Goal: Use online tool/utility

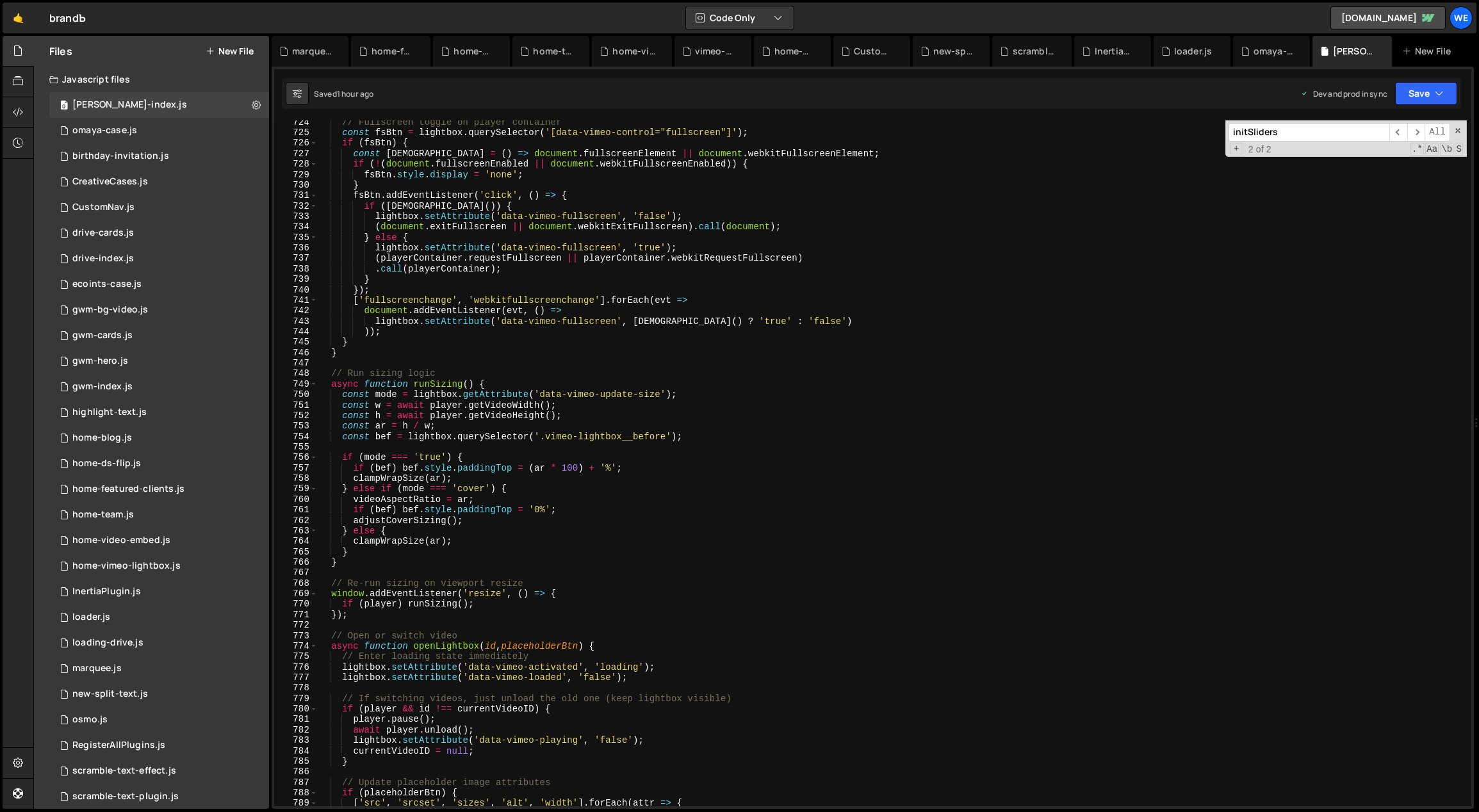
scroll to position [7601, 0]
click at [803, 657] on div "// Fullscreen toggle on player container const fsBtn = lightbox . querySelector…" at bounding box center [892, 470] width 1150 height 708
click at [782, 438] on div "// Fullscreen toggle on player container const fsBtn = lightbox . querySelector…" at bounding box center [892, 470] width 1150 height 708
type textarea "const bef = lightbox.querySelector('.vimeo-lightbox__before');"
click at [161, 133] on div "0 omaya-case.js 0" at bounding box center [159, 130] width 220 height 26
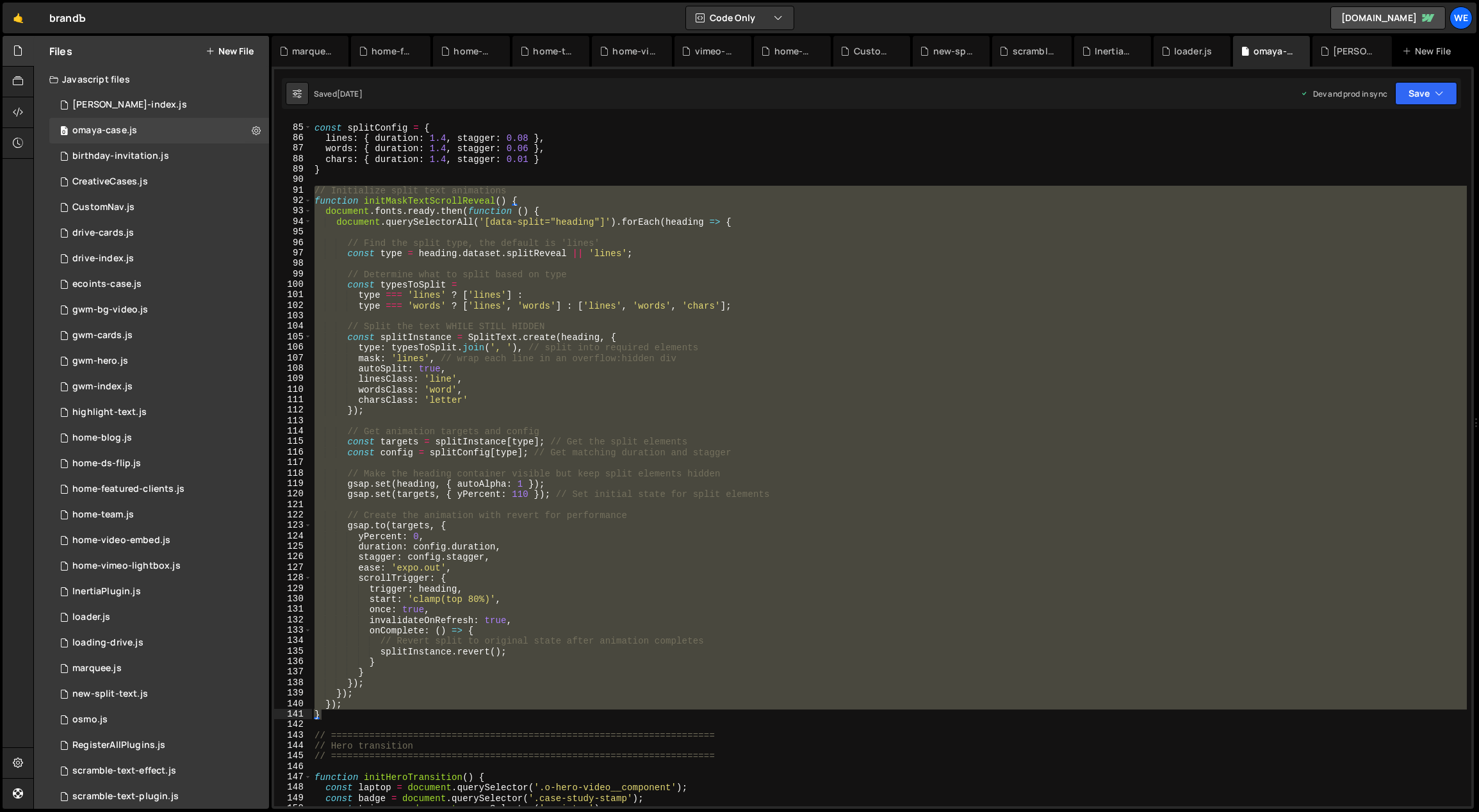
click at [672, 311] on div "// ====================================================================== const…" at bounding box center [889, 463] width 1155 height 686
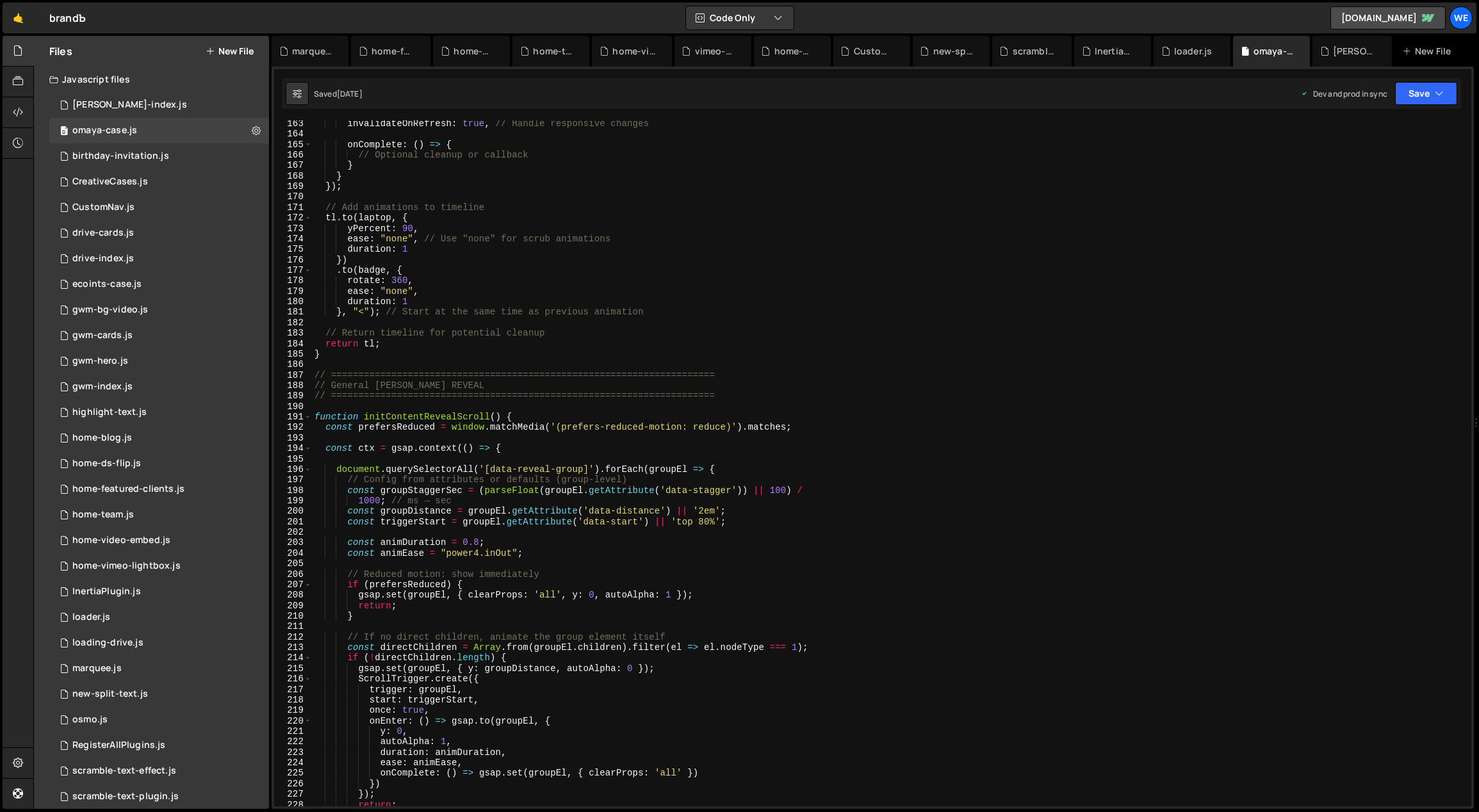
click at [601, 507] on div "invalidateOnRefresh : true , // Handle responsive changes onComplete : ( ) => {…" at bounding box center [890, 472] width 1155 height 708
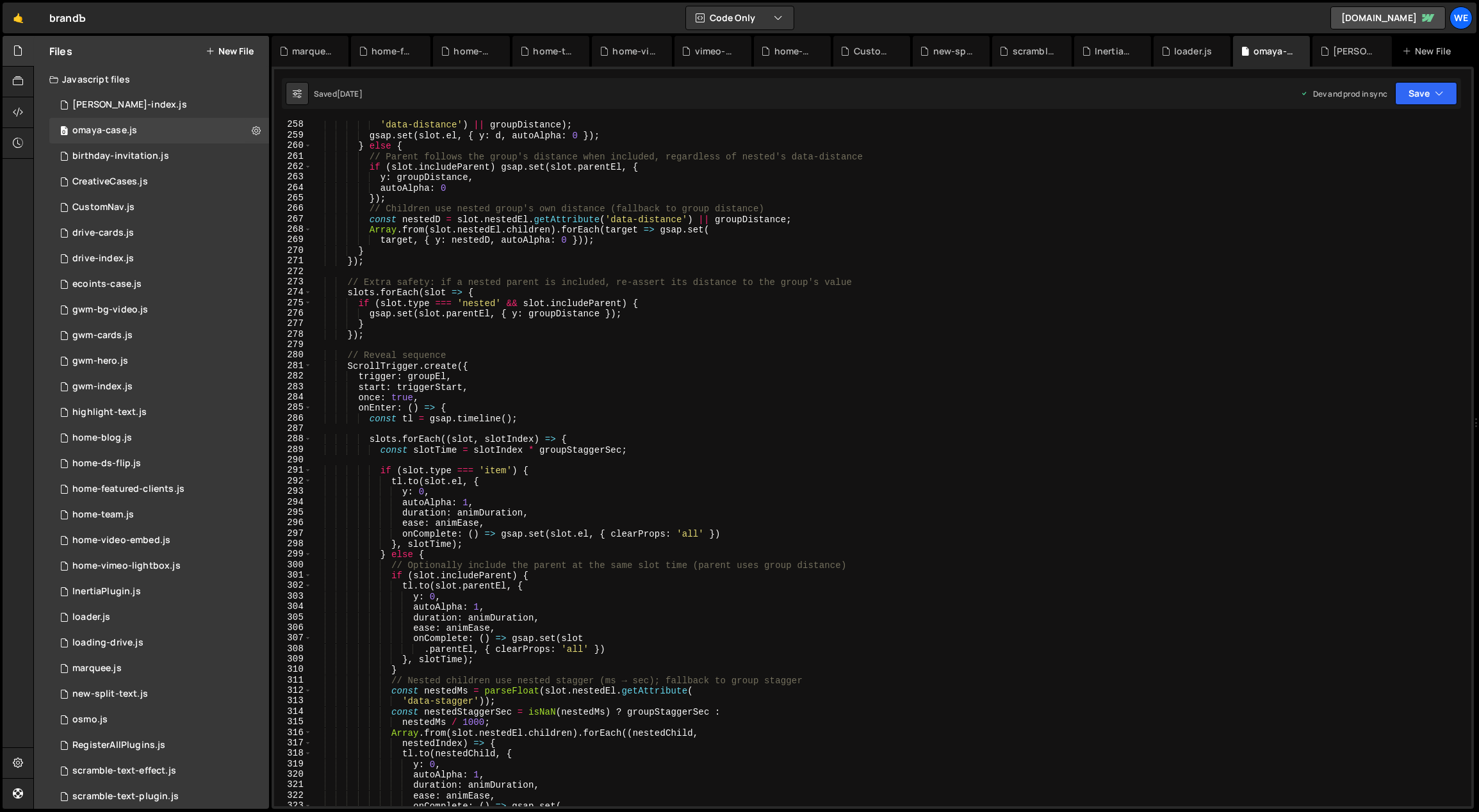
scroll to position [2692, 0]
click at [573, 453] on div "const d = isNestedSelf ? groupDistance : ( slot . el . getAttribute ( 'data-dis…" at bounding box center [890, 464] width 1155 height 708
type textarea "const slotTime = slotIndex * groupStaggerSec;"
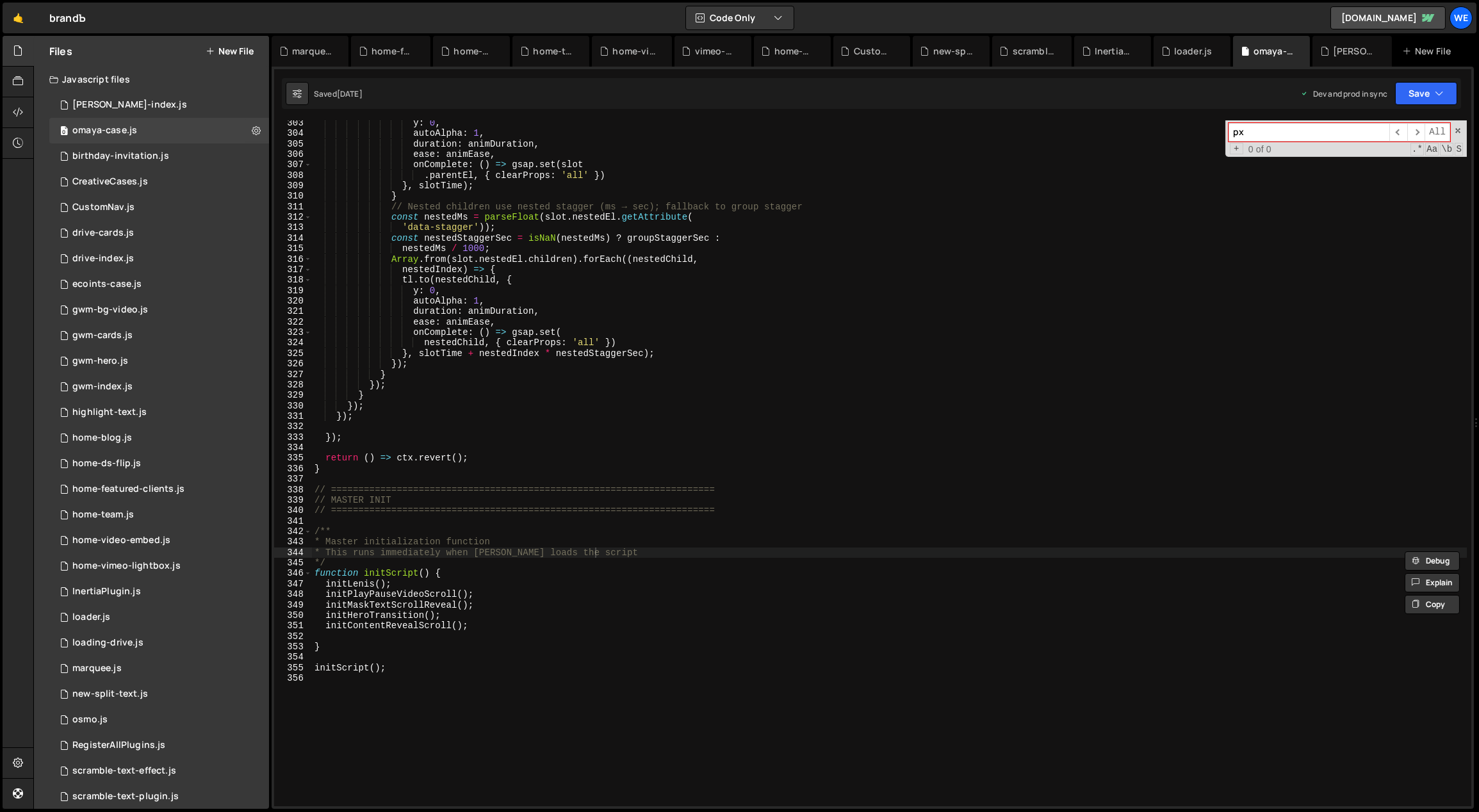
scroll to position [2582, 0]
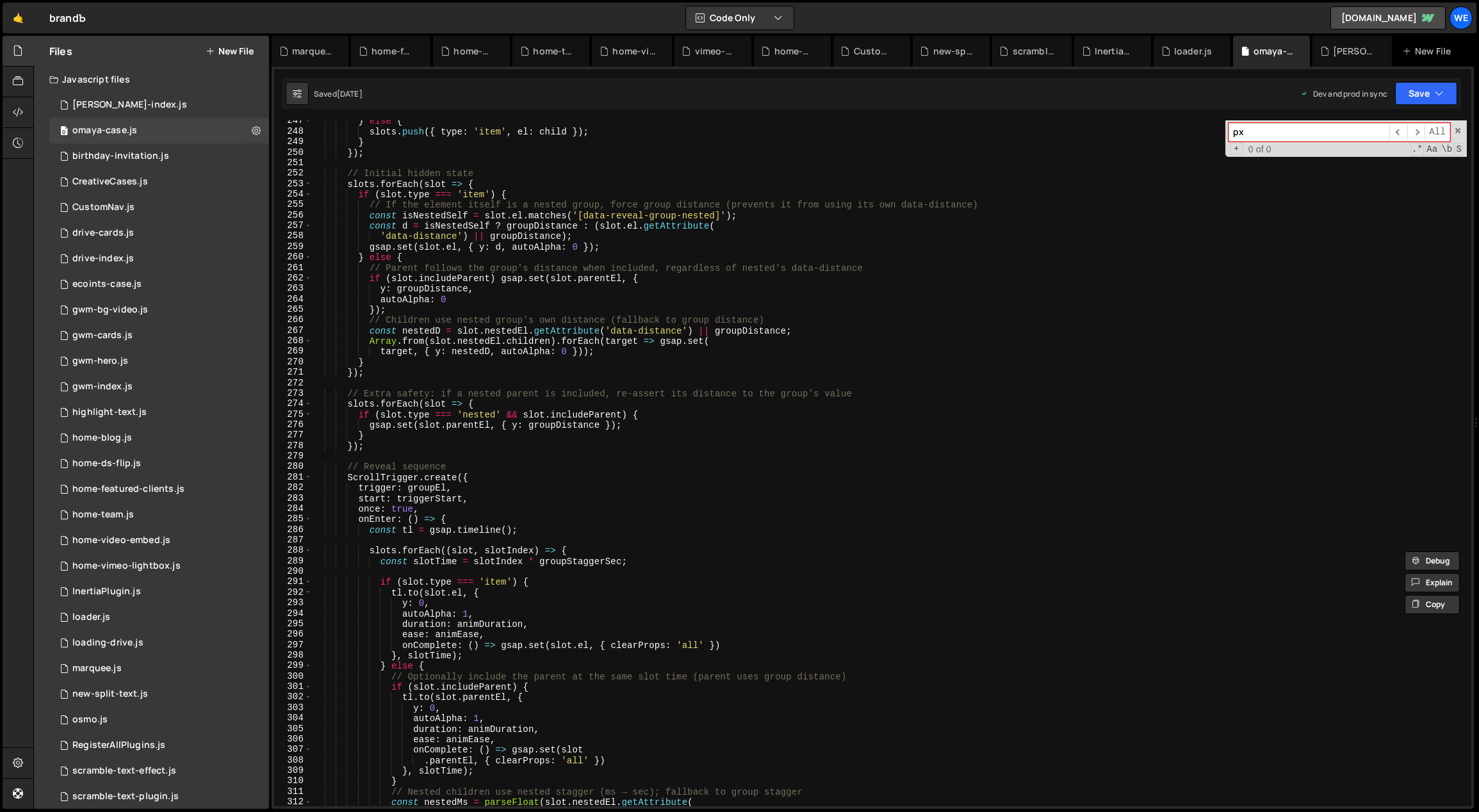
type input "px"
click at [605, 457] on div "} else { slots . push ({ type : 'item' , el : child }) ; } }) ; // Initial hidd…" at bounding box center [890, 470] width 1155 height 708
type textarea "/* ==========================================================================="
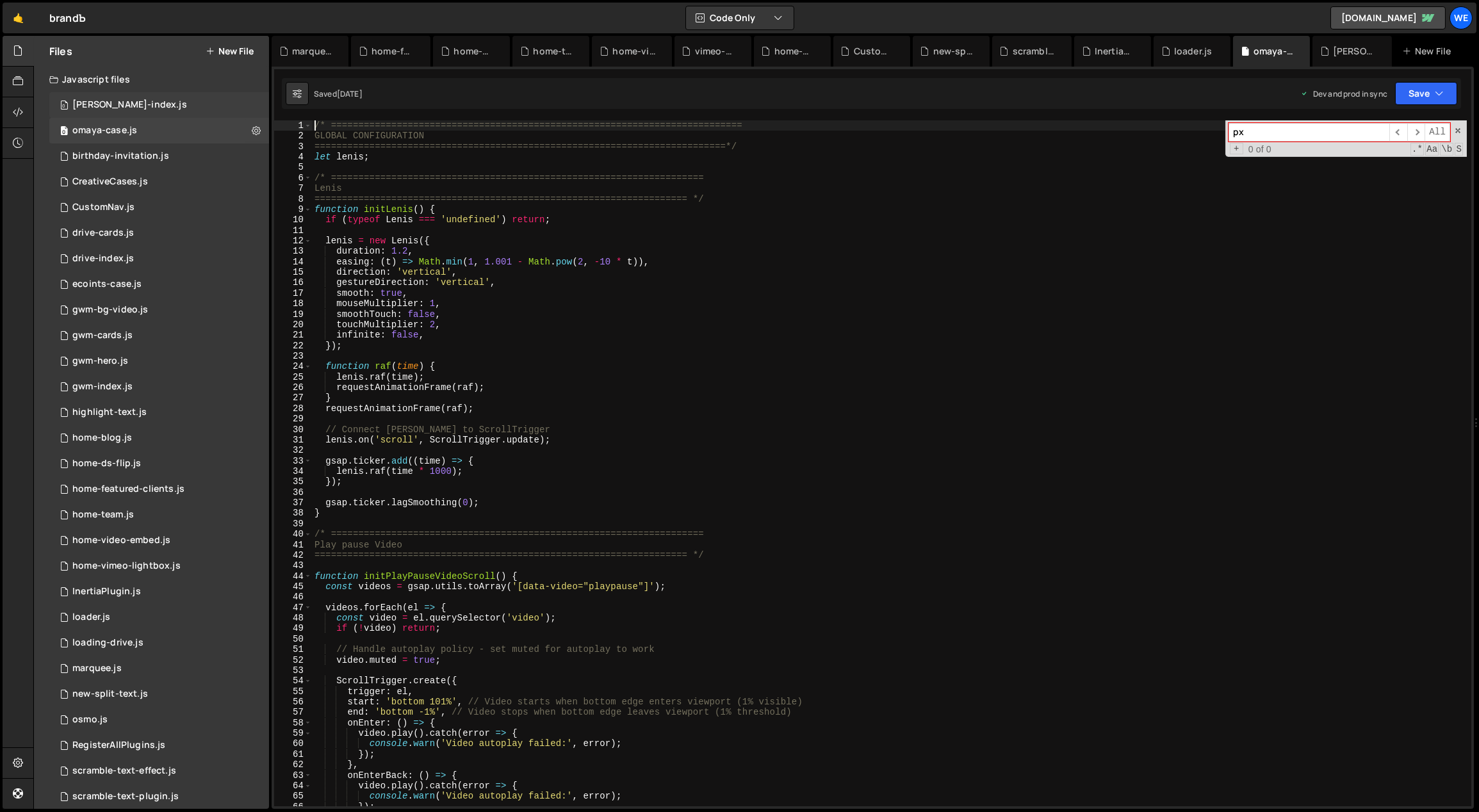
click at [138, 109] on div "[PERSON_NAME]-index.js" at bounding box center [130, 105] width 115 height 12
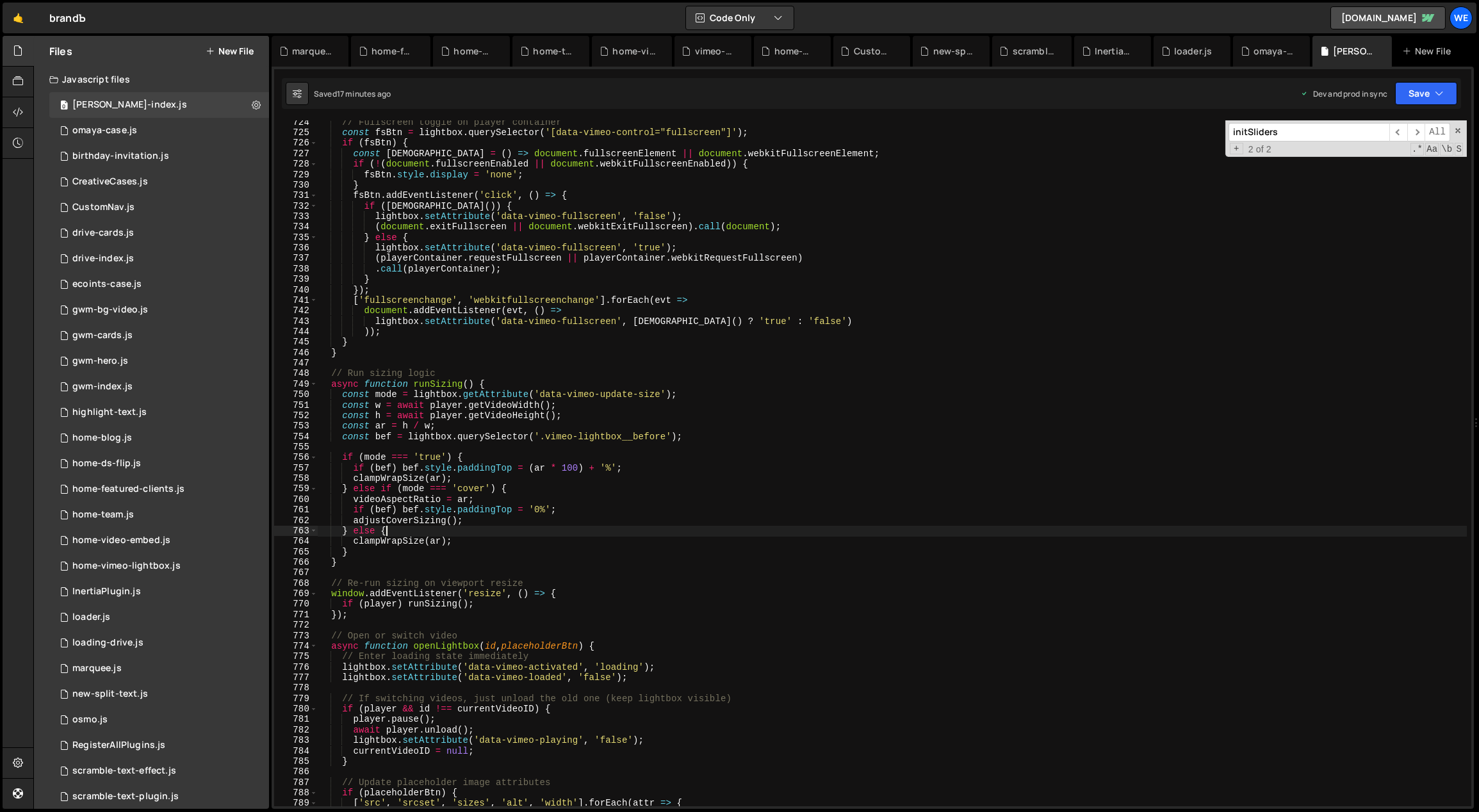
click at [488, 526] on div "// Fullscreen toggle on player container const fsBtn = lightbox . querySelector…" at bounding box center [892, 470] width 1150 height 708
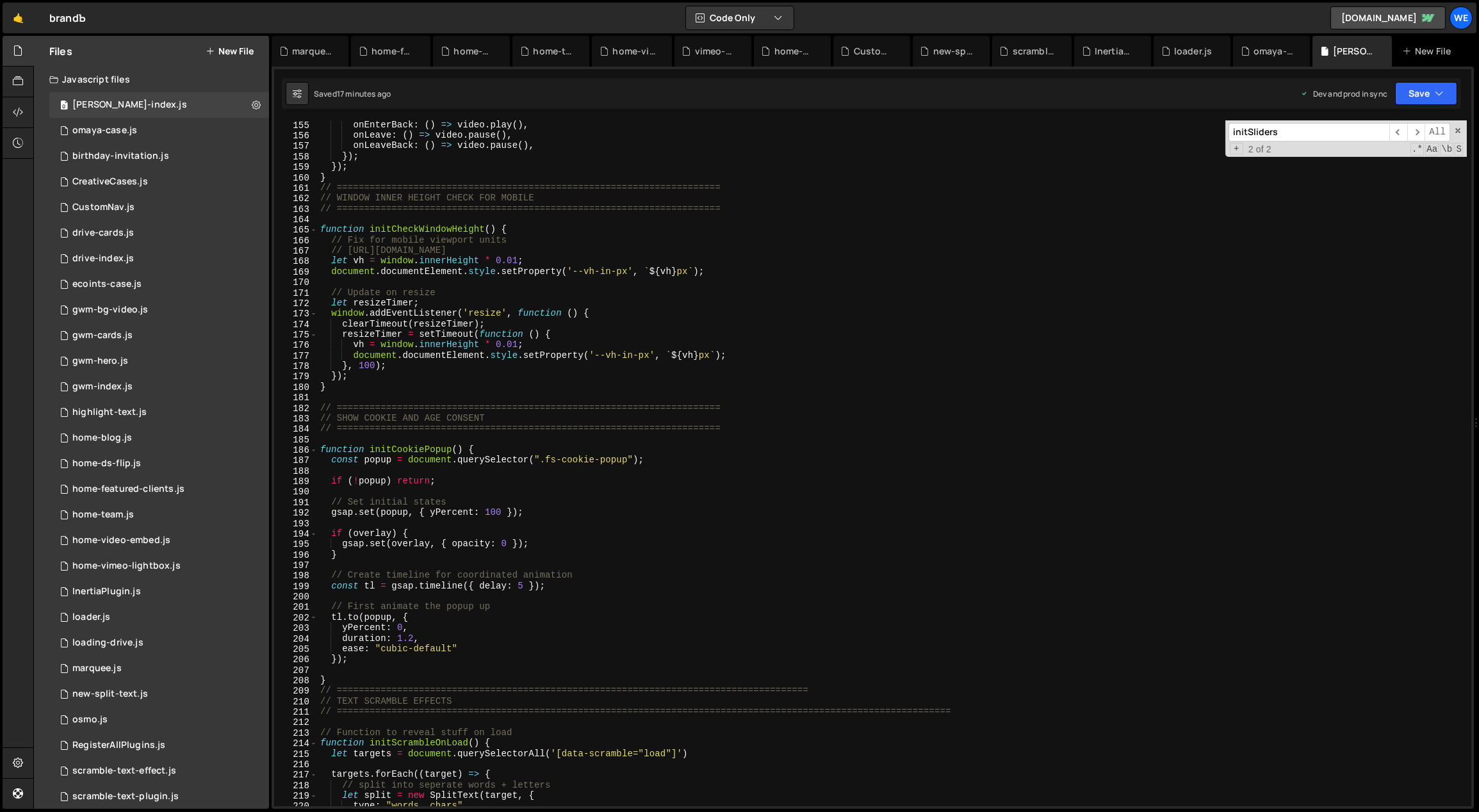
scroll to position [1635, 0]
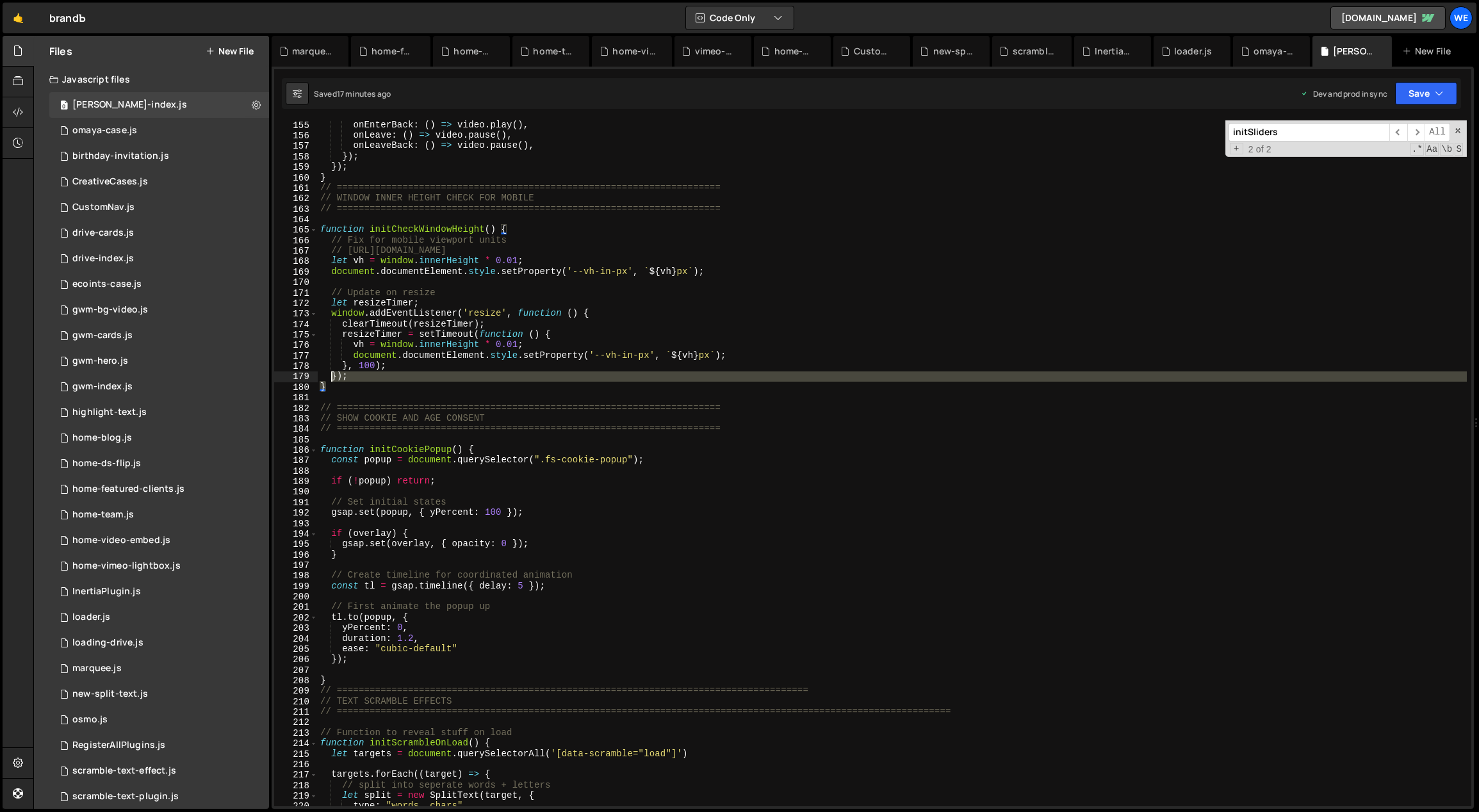
drag, startPoint x: 329, startPoint y: 391, endPoint x: 328, endPoint y: 371, distance: 20.0
click at [328, 371] on div "onEnterBack : ( ) => video . play ( ) , onLeave : ( ) => video . pause ( ) , on…" at bounding box center [892, 473] width 1150 height 708
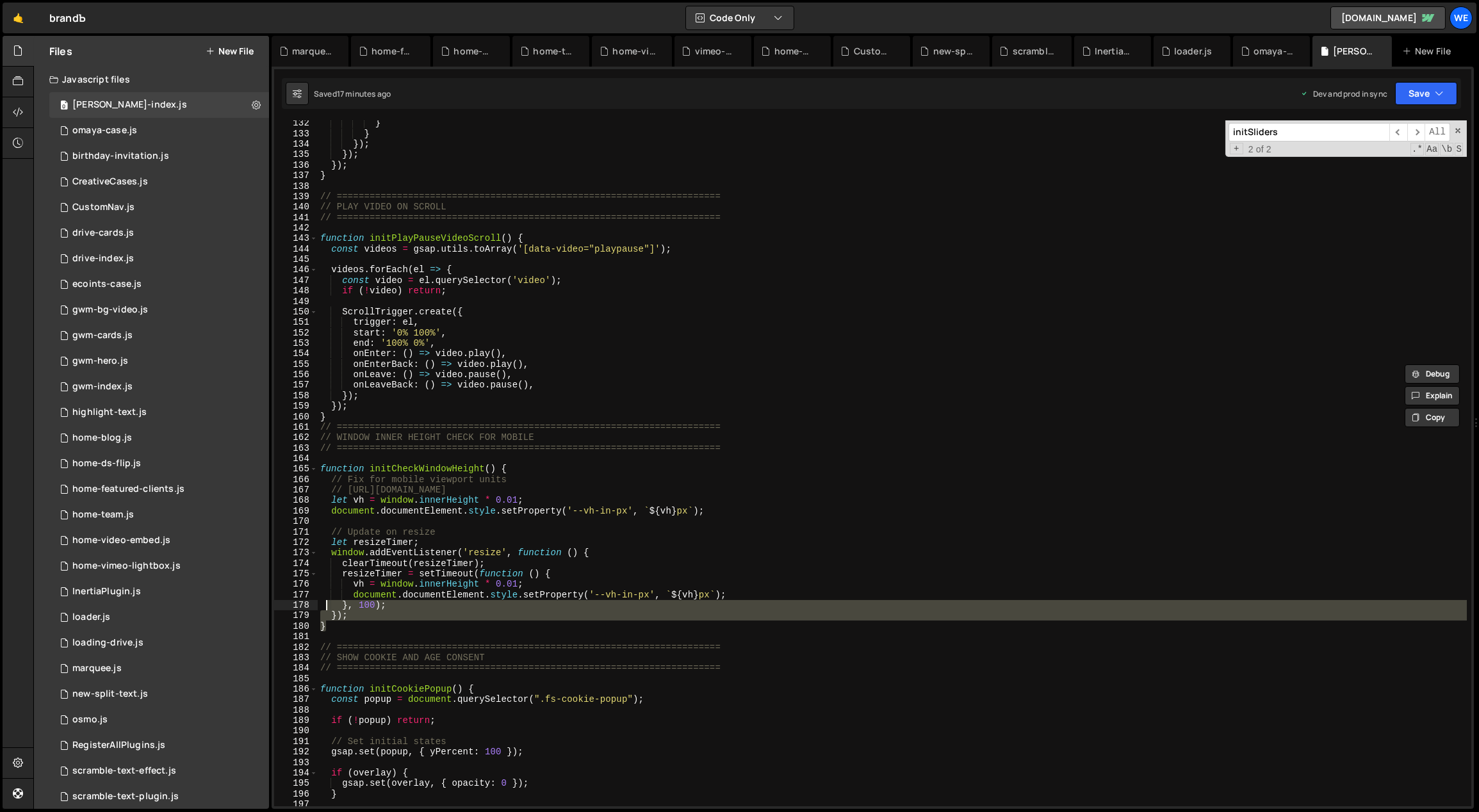
scroll to position [1409, 0]
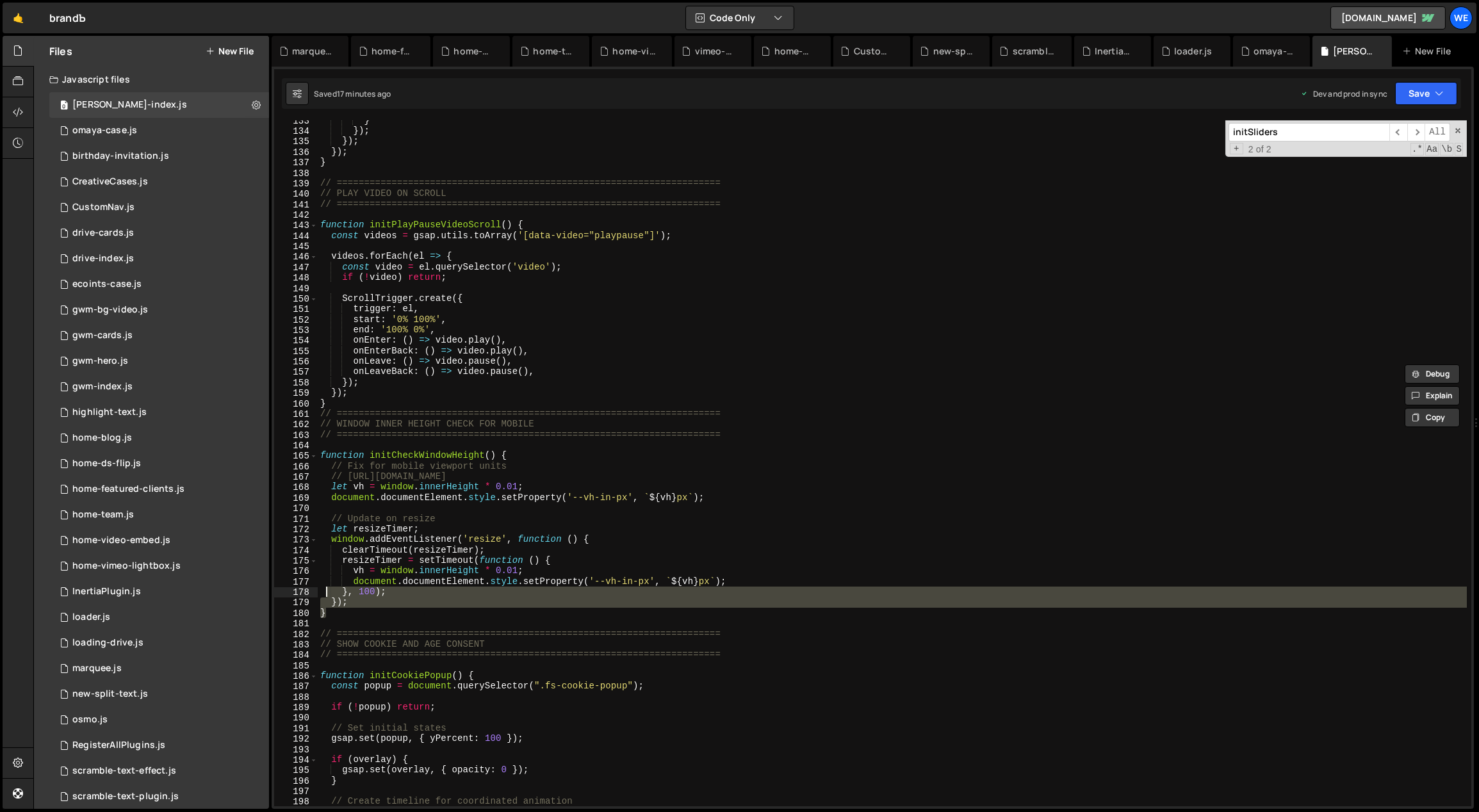
click at [350, 607] on div "} }) ; }) ; }) ; } // =========================================================…" at bounding box center [892, 463] width 1149 height 686
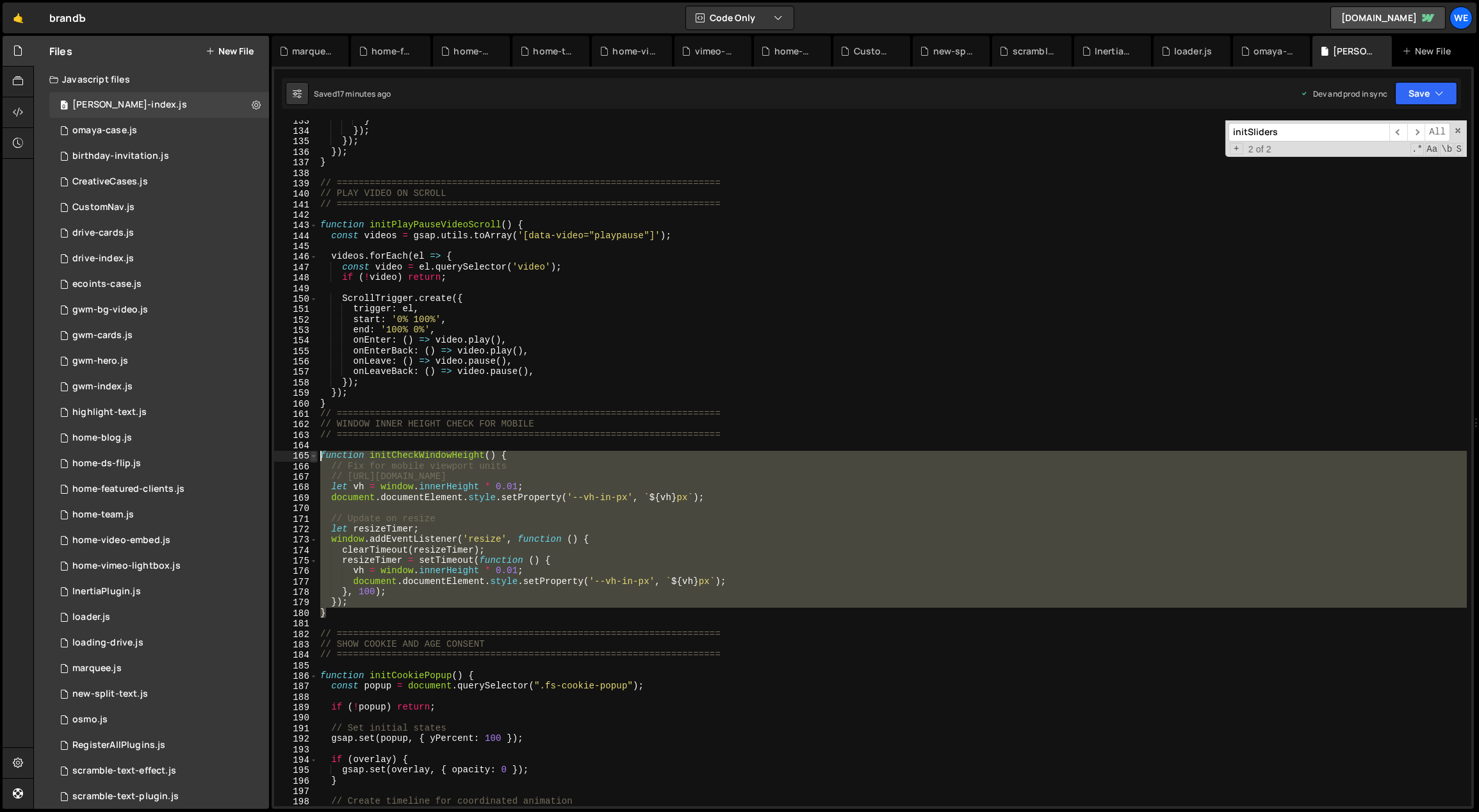
drag, startPoint x: 334, startPoint y: 613, endPoint x: 311, endPoint y: 457, distance: 157.7
click at [311, 457] on div "}); 133 134 135 136 137 138 139 140 141 142 143 144 145 146 147 148 149 150 151…" at bounding box center [872, 463] width 1197 height 686
type textarea "function initCheckWindowHeight() { // Fix for mobile viewport units"
